Goal: Task Accomplishment & Management: Use online tool/utility

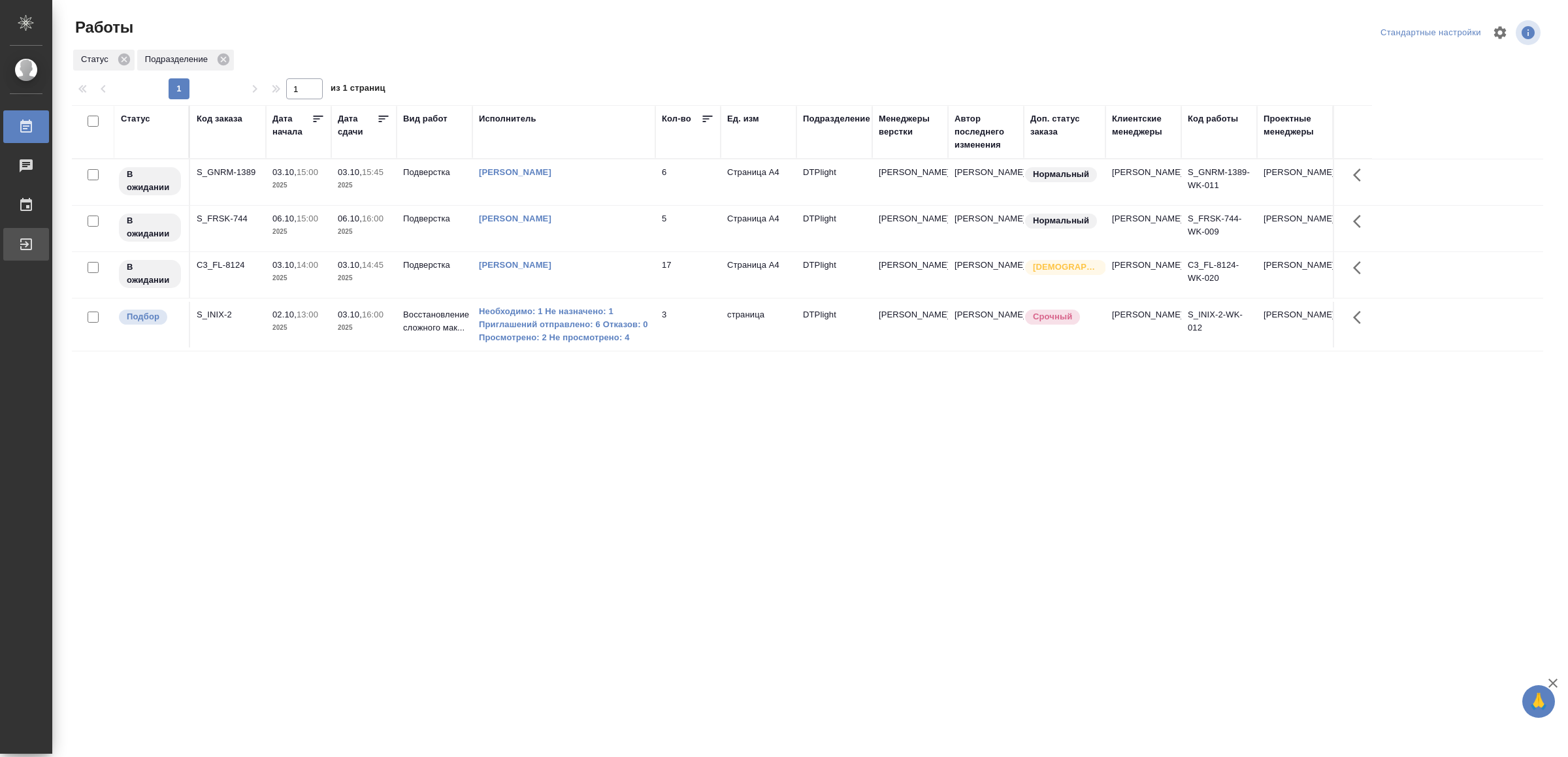
click at [36, 232] on link "Выйти" at bounding box center [26, 244] width 46 height 32
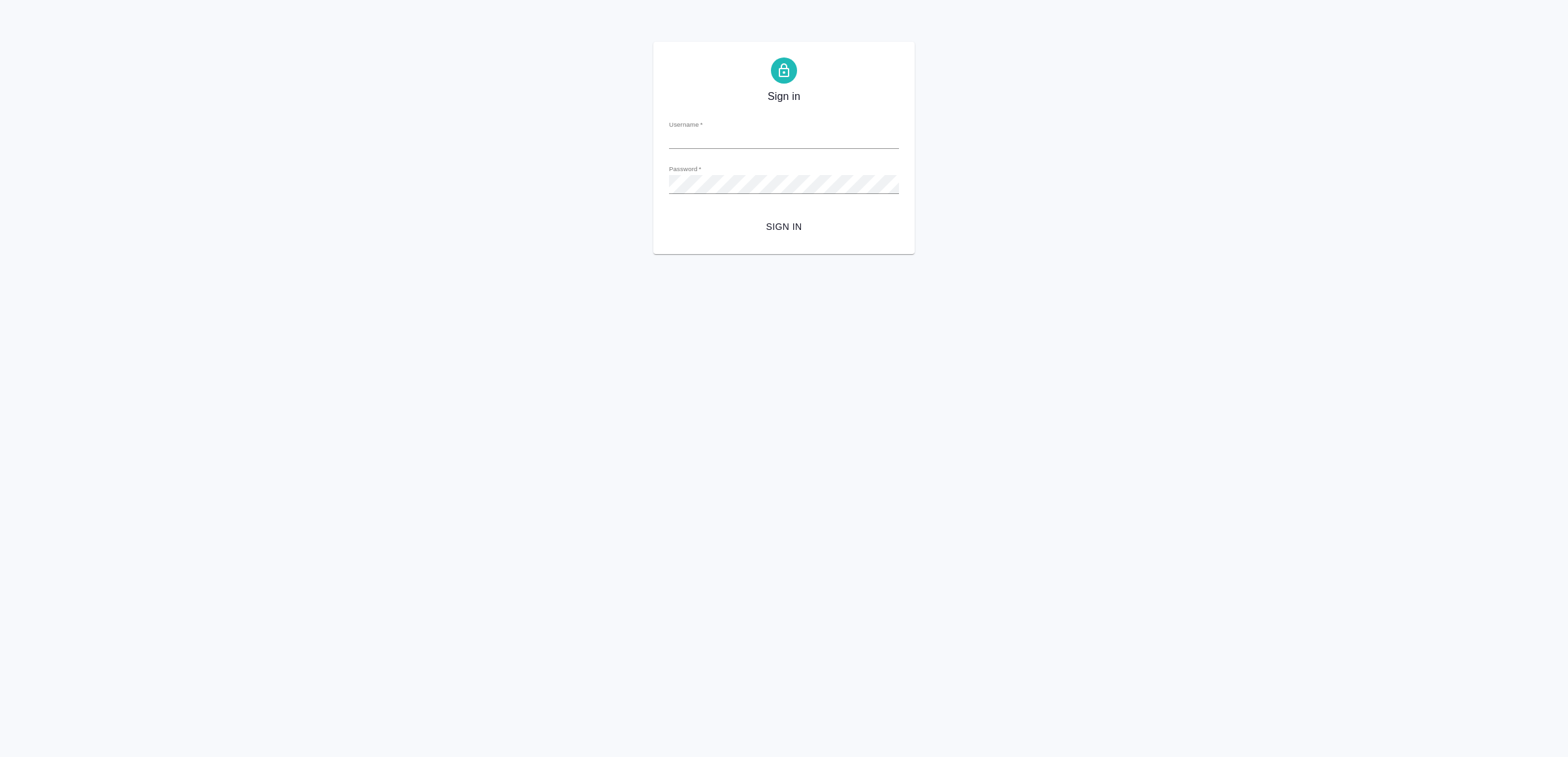
type input "v.yamkovenko@awatera.com"
click at [809, 223] on span "Sign in" at bounding box center [784, 227] width 209 height 17
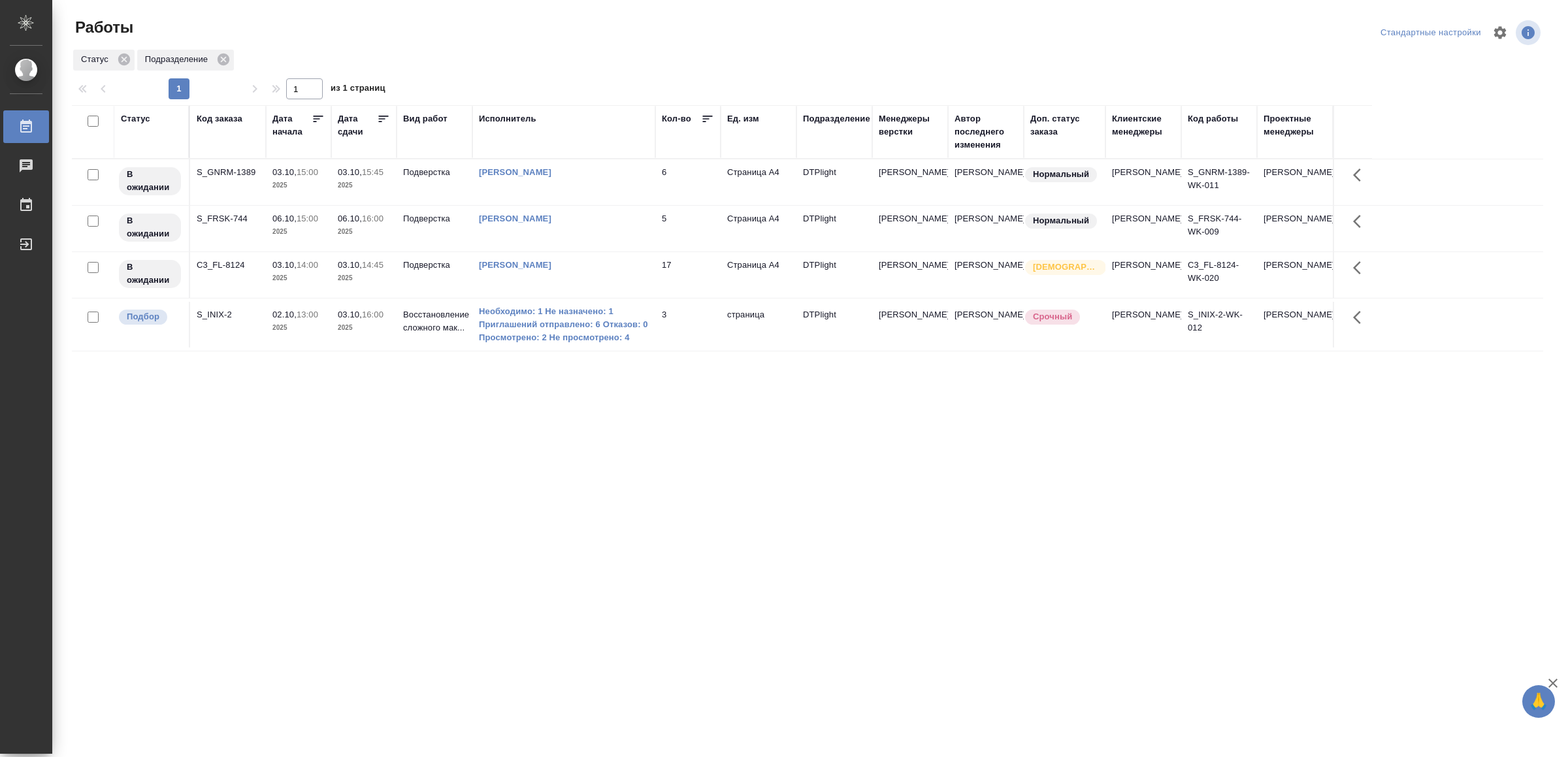
click at [690, 317] on td "3" at bounding box center [688, 325] width 65 height 46
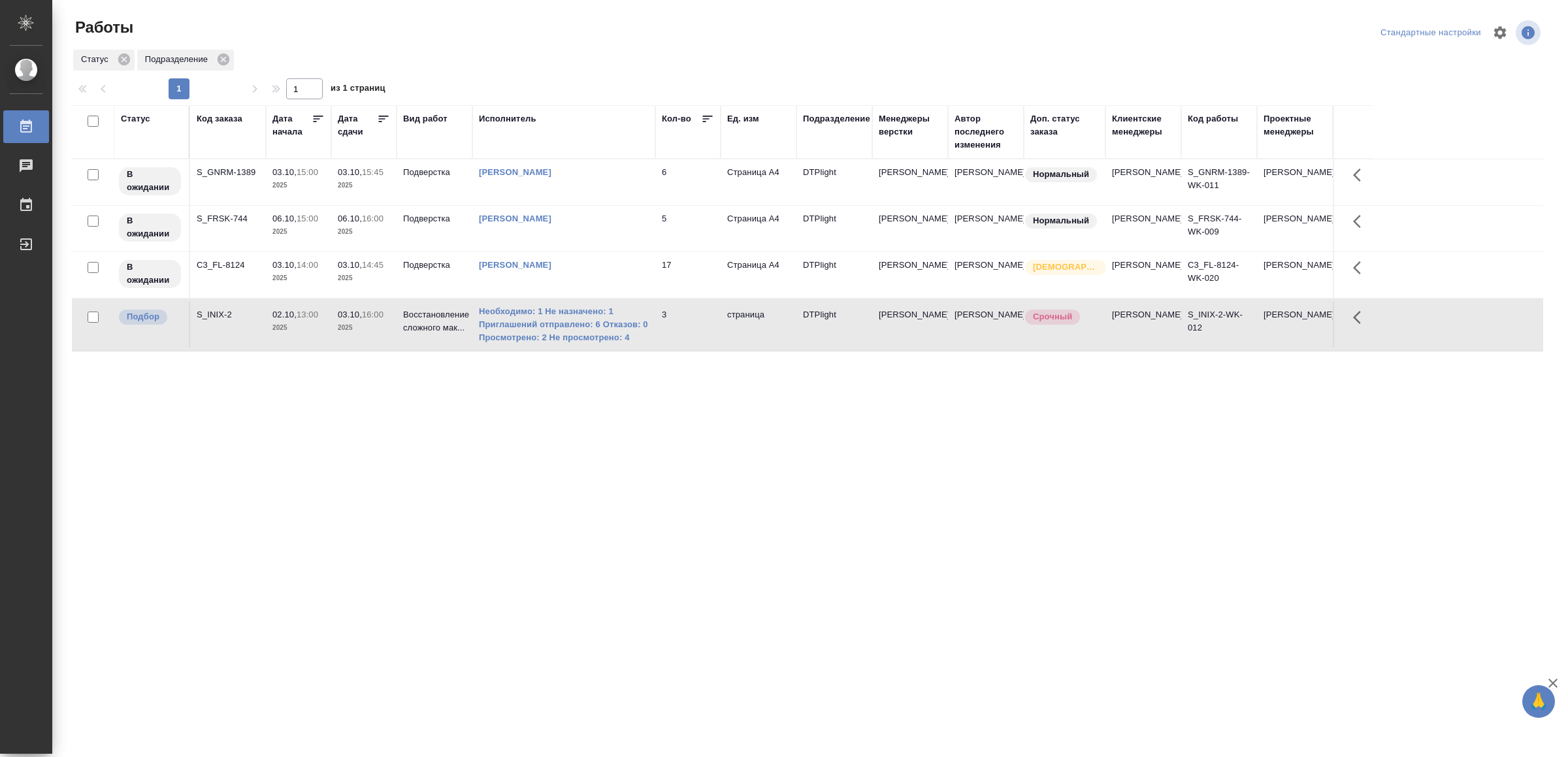
click at [690, 317] on td "3" at bounding box center [688, 325] width 65 height 46
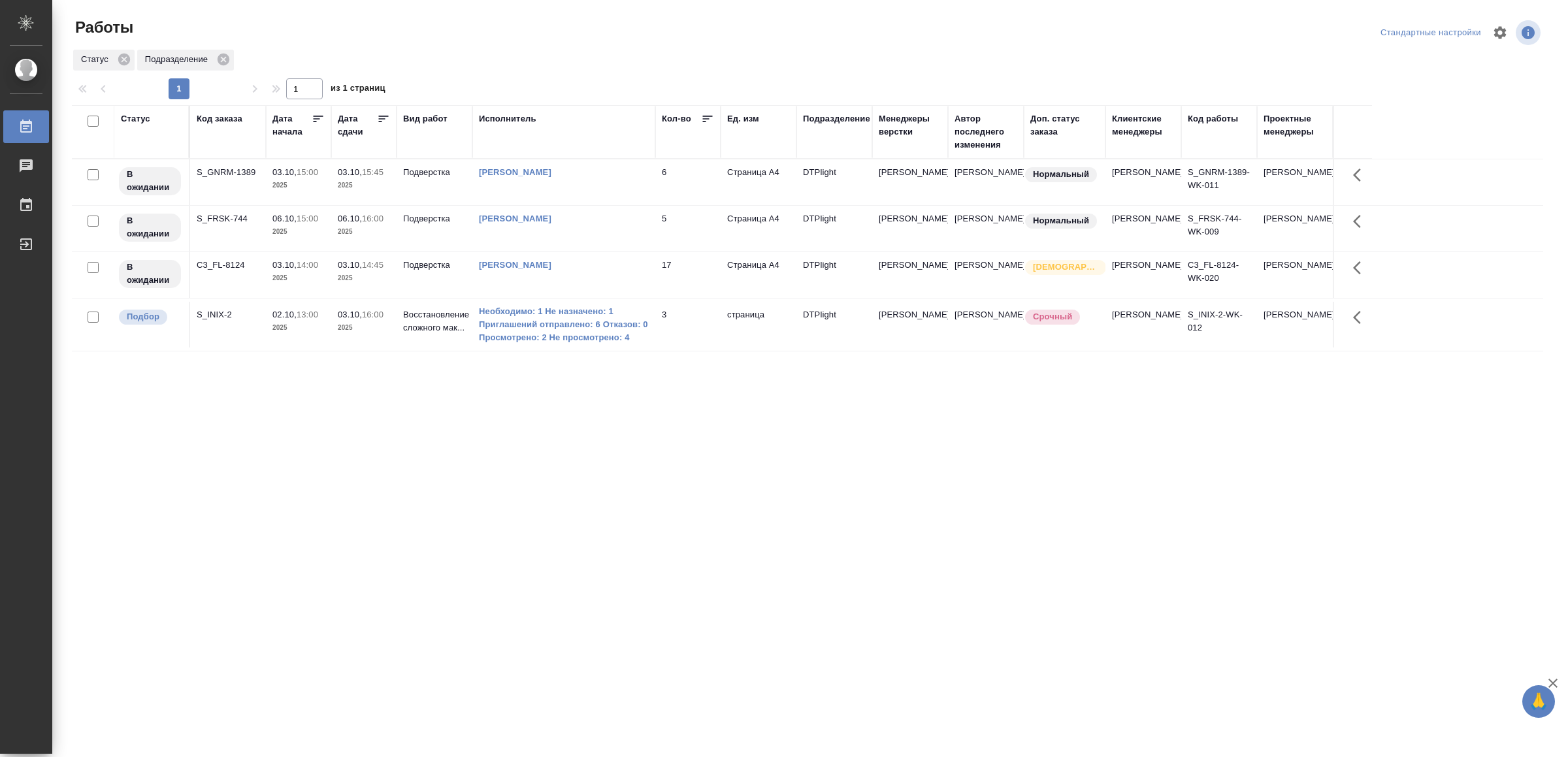
drag, startPoint x: 508, startPoint y: 609, endPoint x: 506, endPoint y: 587, distance: 22.1
drag, startPoint x: 474, startPoint y: 605, endPoint x: 485, endPoint y: 594, distance: 15.6
drag, startPoint x: 0, startPoint y: 0, endPoint x: 808, endPoint y: 406, distance: 904.3
click at [702, 337] on td "3" at bounding box center [688, 325] width 65 height 46
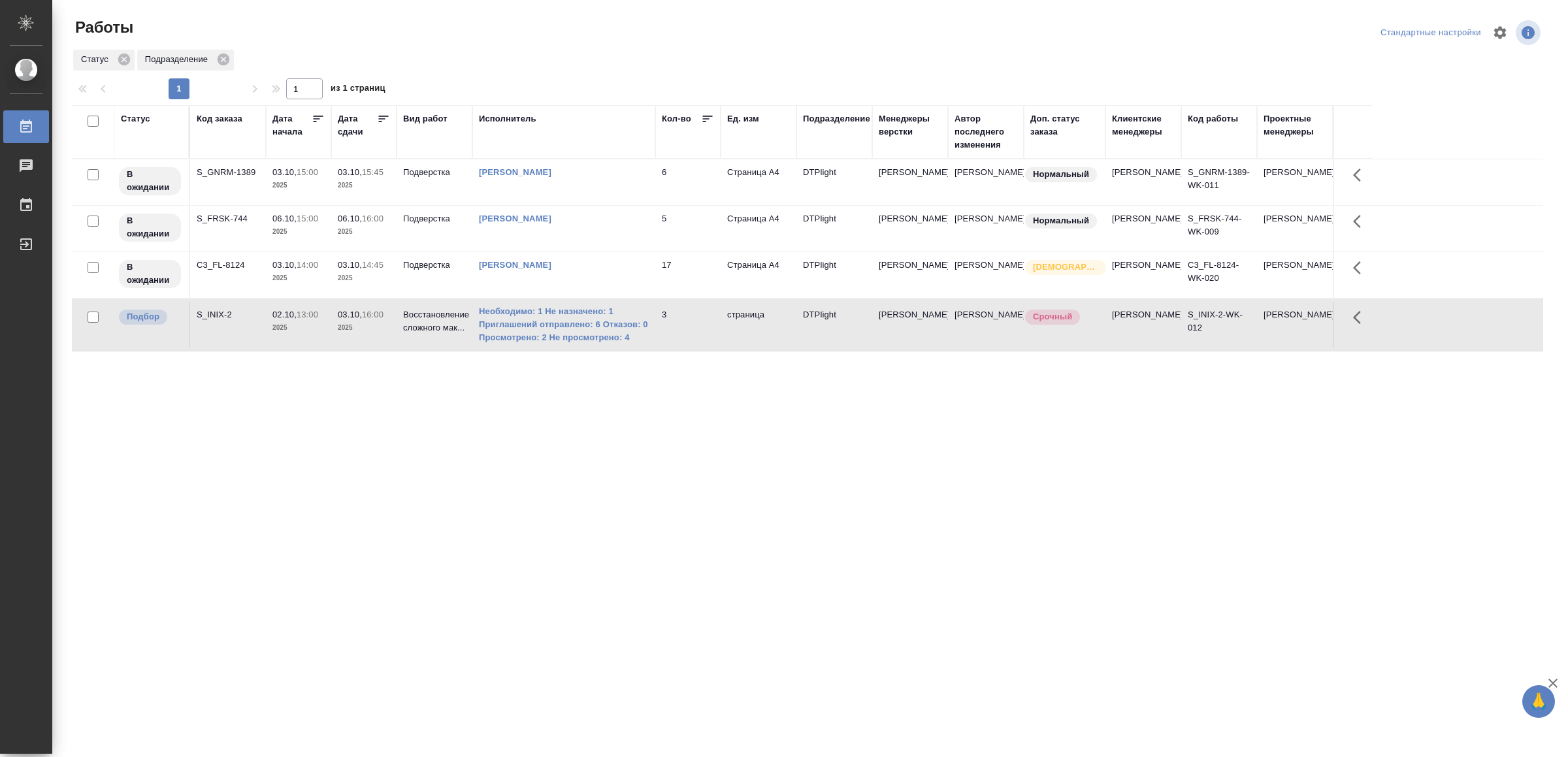
click at [702, 337] on td "3" at bounding box center [688, 325] width 65 height 46
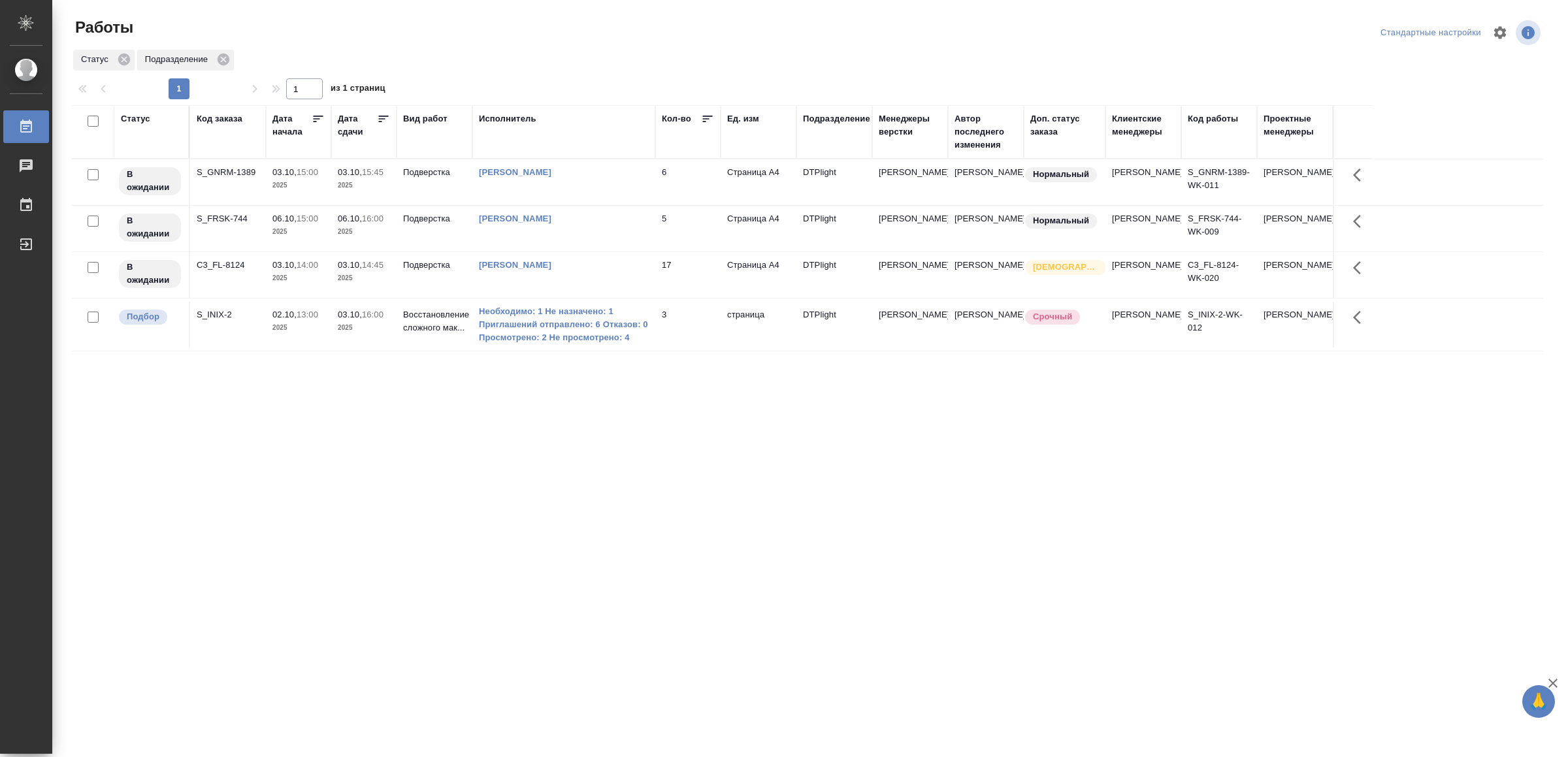
drag, startPoint x: 791, startPoint y: 398, endPoint x: 788, endPoint y: 411, distance: 13.3
click at [700, 323] on td "3" at bounding box center [688, 325] width 65 height 46
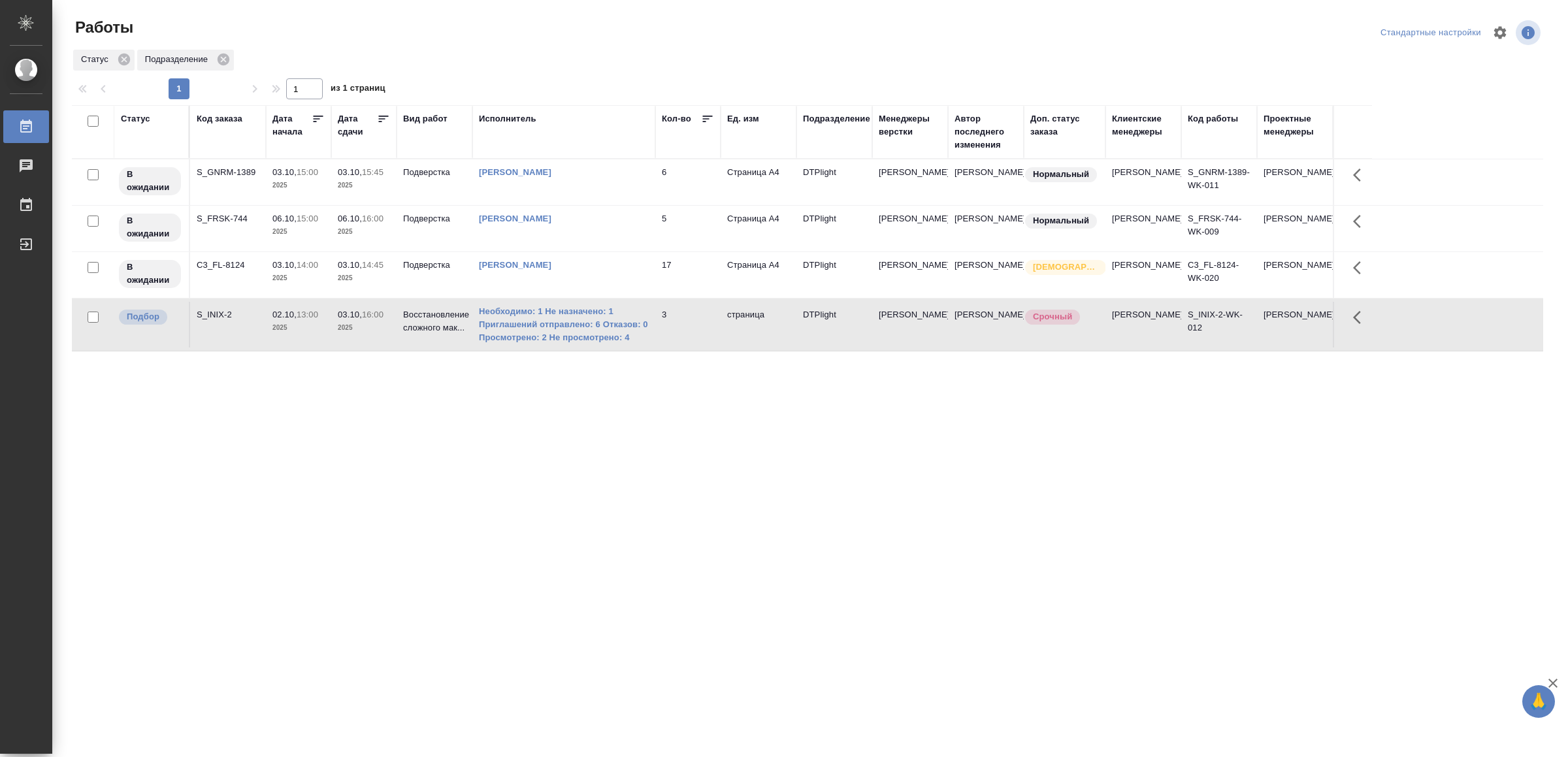
click at [700, 323] on td "3" at bounding box center [688, 325] width 65 height 46
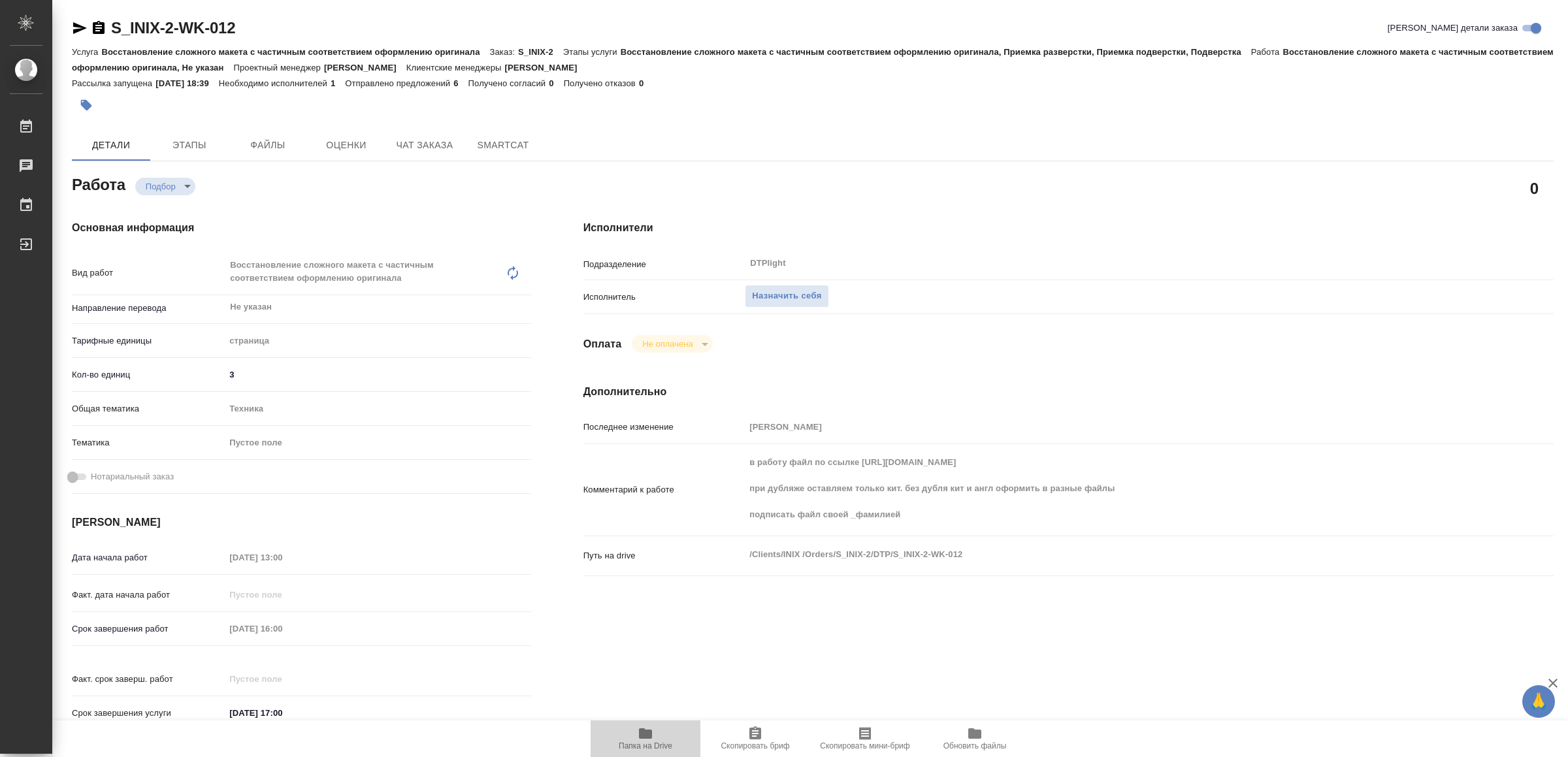
click at [655, 735] on span "Папка на Drive" at bounding box center [645, 738] width 94 height 25
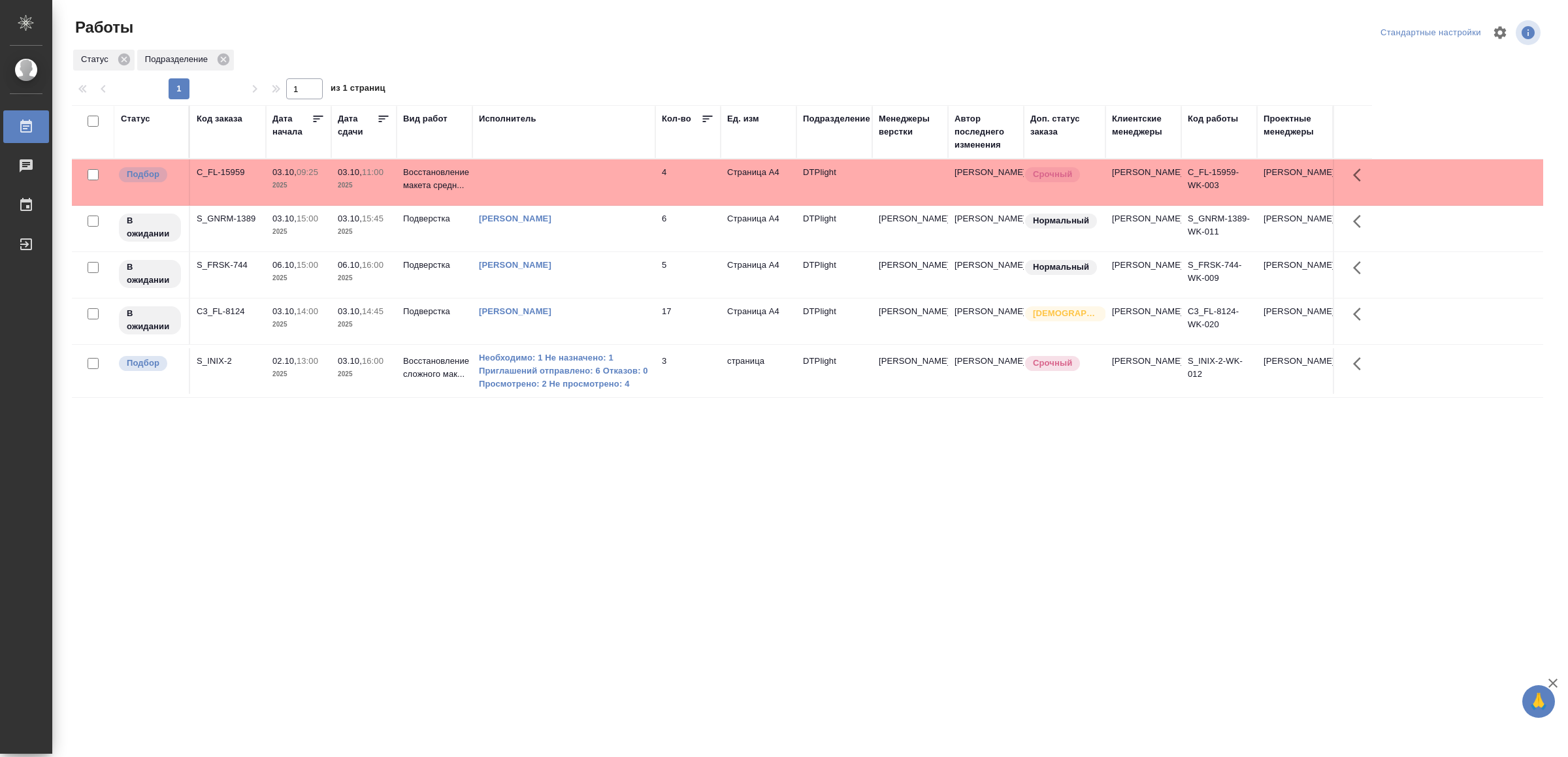
click at [576, 192] on td at bounding box center [564, 182] width 183 height 46
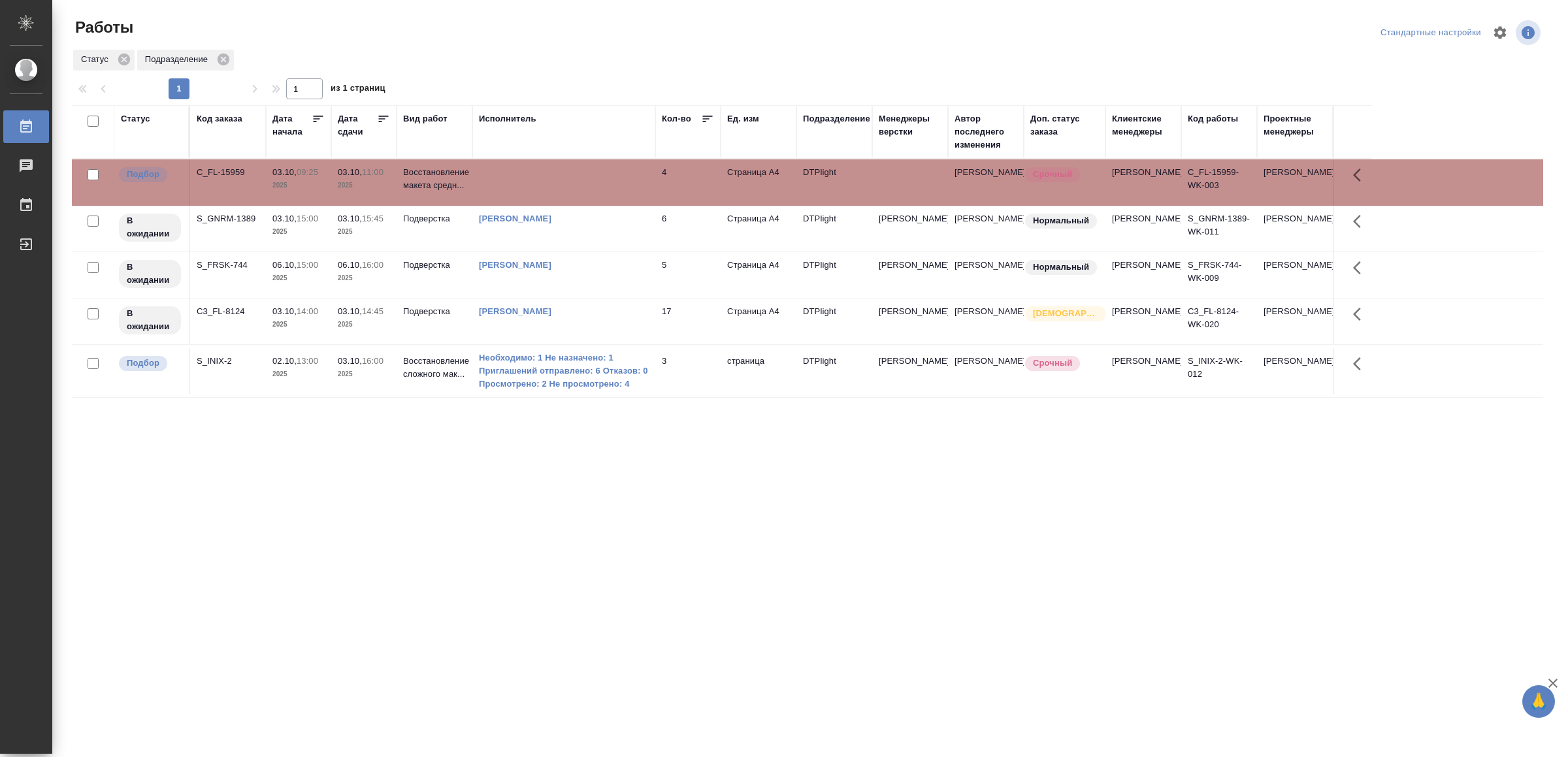
click at [576, 192] on td at bounding box center [564, 182] width 183 height 46
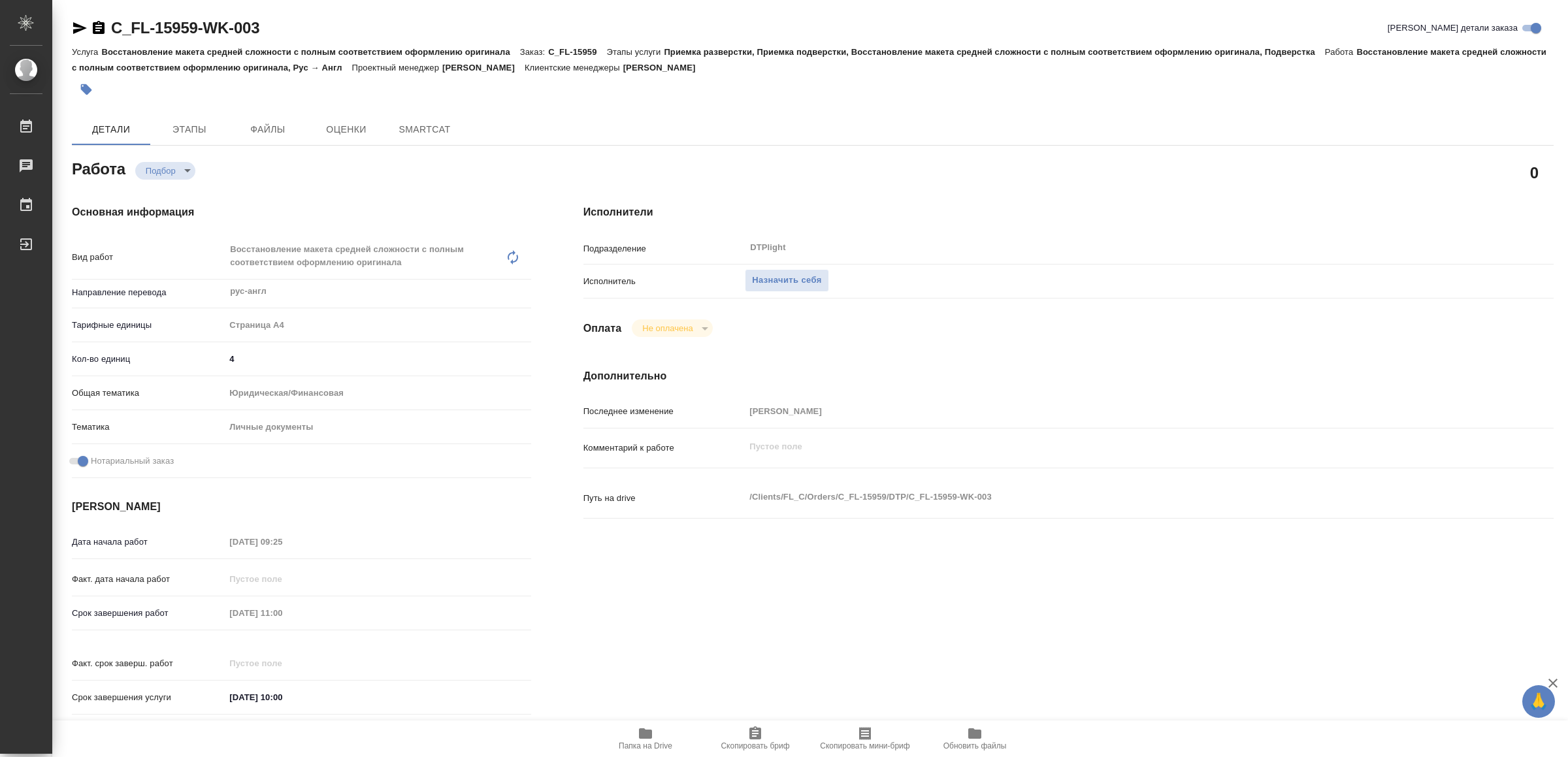
click at [639, 732] on icon "button" at bounding box center [645, 733] width 13 height 11
click at [783, 275] on span "Назначить себя" at bounding box center [786, 280] width 69 height 15
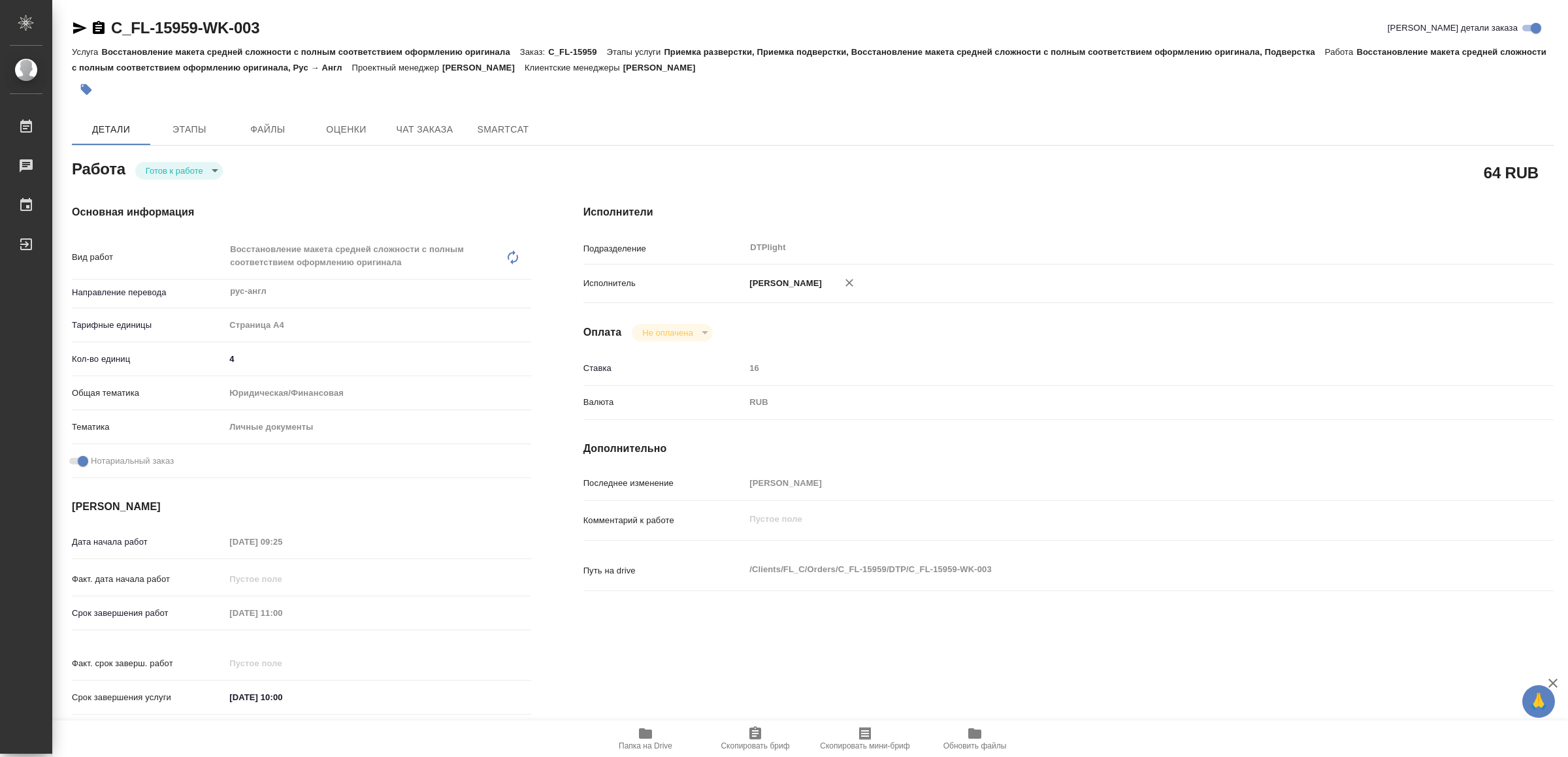
click at [83, 26] on icon "button" at bounding box center [80, 27] width 14 height 11
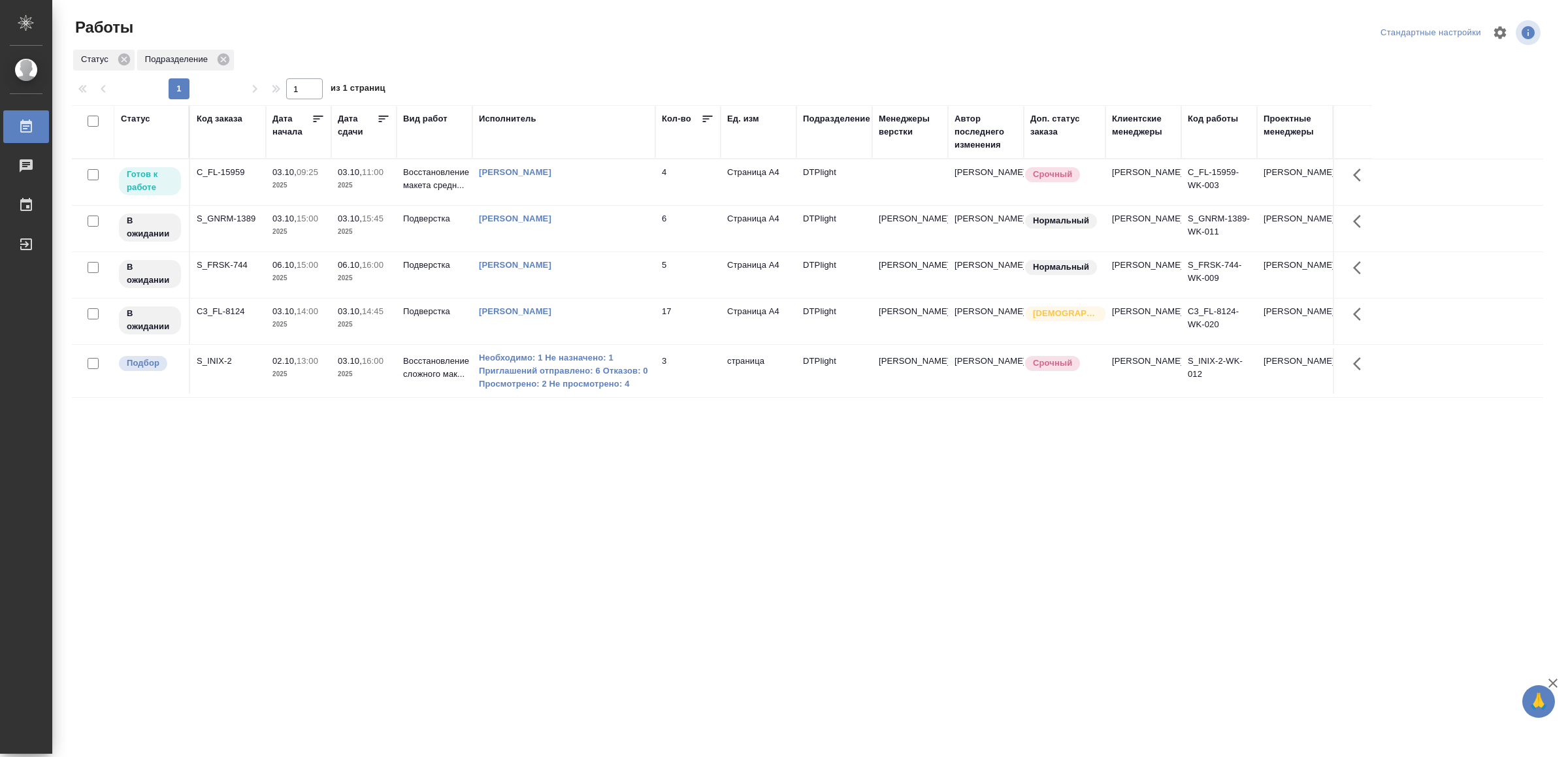
drag, startPoint x: 756, startPoint y: 645, endPoint x: 755, endPoint y: 602, distance: 43.0
drag, startPoint x: 0, startPoint y: 0, endPoint x: 436, endPoint y: 586, distance: 730.4
drag, startPoint x: 0, startPoint y: 0, endPoint x: 574, endPoint y: 557, distance: 799.8
